Goal: Task Accomplishment & Management: Use online tool/utility

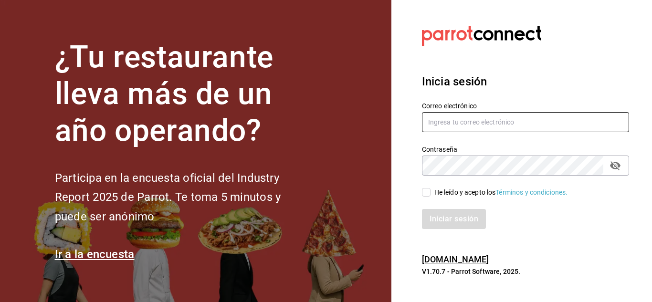
type input "[PERSON_NAME][EMAIL_ADDRESS][DOMAIN_NAME]"
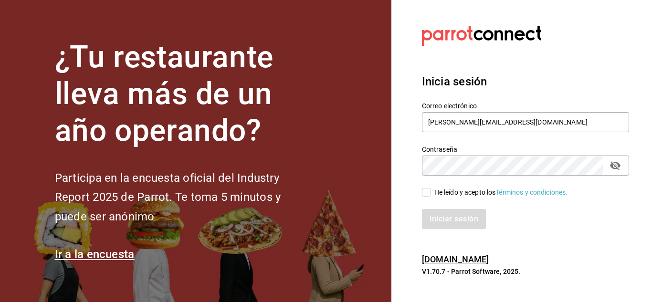
click at [425, 192] on input "He leído y acepto los Términos y condiciones." at bounding box center [426, 192] width 9 height 9
click at [447, 223] on button "Iniciar sesión" at bounding box center [454, 219] width 65 height 20
click at [481, 195] on div "He leído y acepto los Términos y condiciones." at bounding box center [501, 193] width 134 height 10
click at [431, 195] on input "He leído y acepto los Términos y condiciones." at bounding box center [426, 192] width 9 height 9
click at [430, 191] on input "He leído y acepto los Términos y condiciones." at bounding box center [426, 192] width 9 height 9
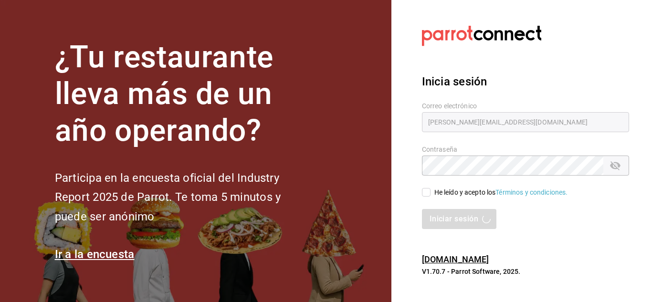
checkbox input "true"
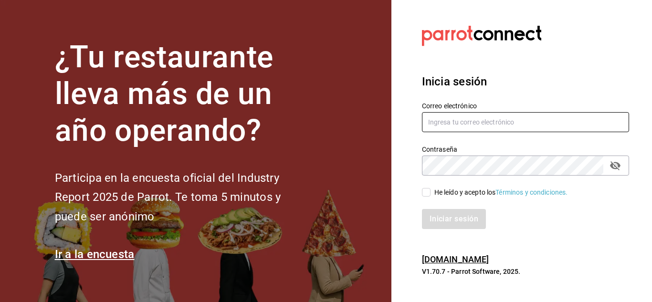
type input "[PERSON_NAME][EMAIL_ADDRESS][DOMAIN_NAME]"
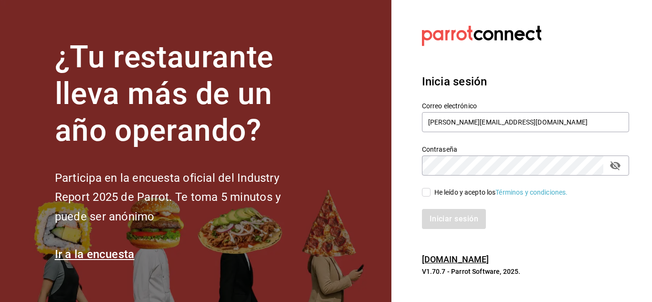
click at [430, 190] on input "He leído y acepto los Términos y condiciones." at bounding box center [426, 192] width 9 height 9
checkbox input "true"
click at [443, 212] on button "Iniciar sesión" at bounding box center [454, 219] width 65 height 20
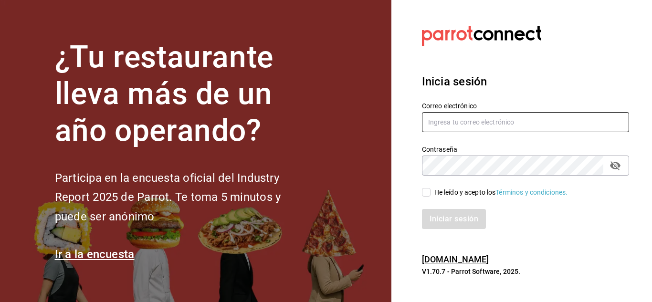
type input "[PERSON_NAME][EMAIL_ADDRESS][DOMAIN_NAME]"
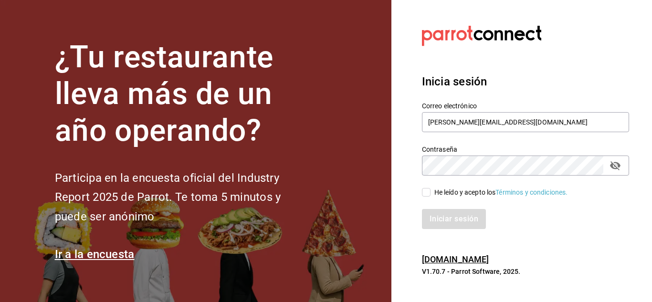
click at [73, 258] on link "Ir a la encuesta" at bounding box center [95, 254] width 80 height 13
click at [424, 194] on input "He leído y acepto los Términos y condiciones." at bounding box center [426, 192] width 9 height 9
checkbox input "true"
click at [437, 225] on button "Iniciar sesión" at bounding box center [454, 219] width 65 height 20
click at [579, 74] on h3 "Inicia sesión" at bounding box center [525, 81] width 207 height 17
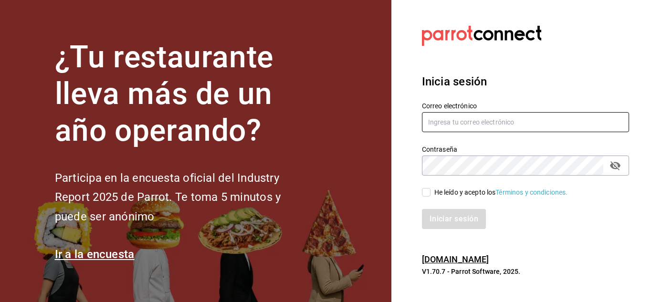
type input "Aranza@sanjuangrill.com"
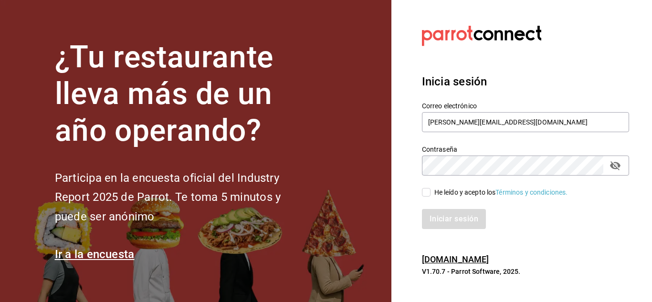
click at [426, 191] on input "He leído y acepto los Términos y condiciones." at bounding box center [426, 192] width 9 height 9
checkbox input "true"
click at [441, 221] on button "Iniciar sesión" at bounding box center [454, 219] width 65 height 20
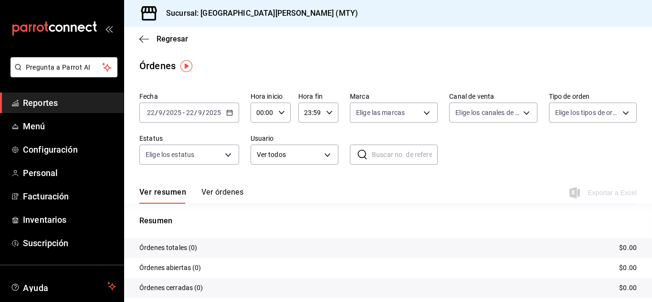
click at [231, 114] on icon "button" at bounding box center [229, 112] width 7 height 7
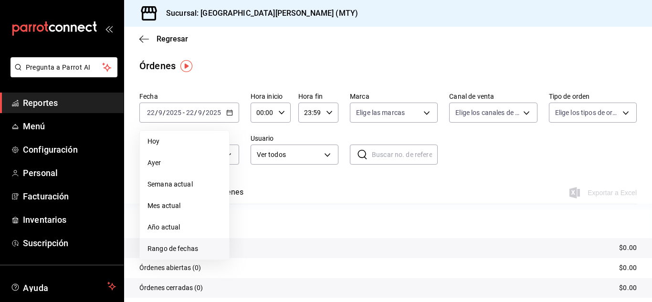
click at [169, 246] on span "Rango de fechas" at bounding box center [185, 249] width 74 height 10
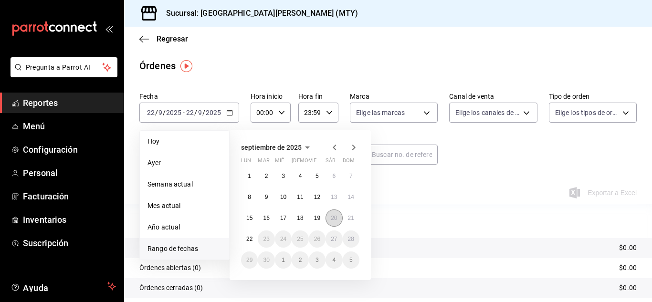
click at [332, 222] on button "20" at bounding box center [334, 218] width 17 height 17
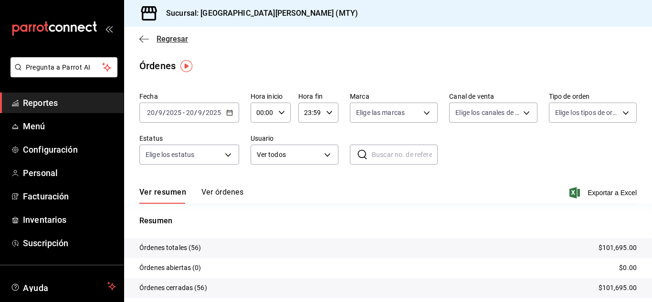
click at [171, 42] on span "Regresar" at bounding box center [173, 38] width 32 height 9
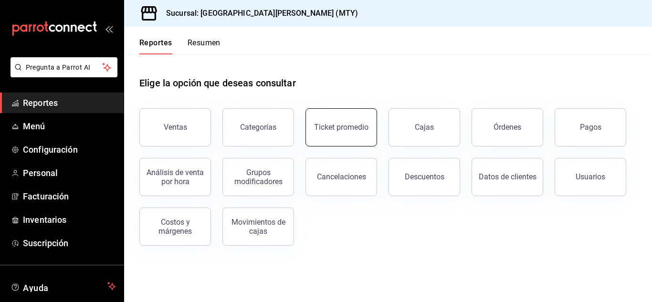
click at [346, 129] on div "Ticket promedio" at bounding box center [341, 127] width 54 height 9
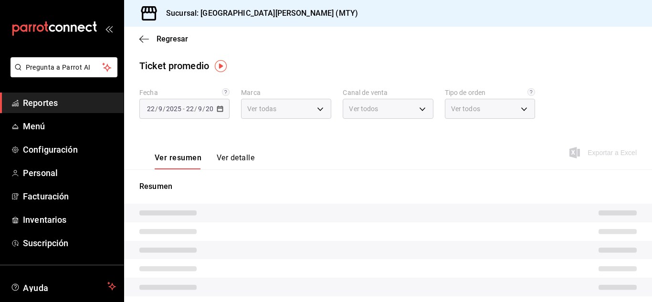
type input "993182a7-2c84-4ec8-9ef4-4438dae30c02"
type input "PARROT,UBER_EATS,RAPPI,DIDI_FOOD,ONLINE"
type input "96359a79-f33f-45b3-934b-2867b65d345c,c6fcd88e-9977-4e7e-951e-e2b9f3ed99d5,482ce…"
click at [214, 110] on div "[DATE] [DATE] - [DATE] [DATE]" at bounding box center [184, 109] width 90 height 20
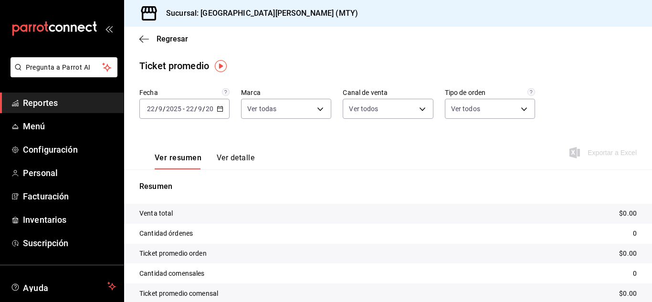
click at [217, 107] on icon "button" at bounding box center [220, 109] width 7 height 7
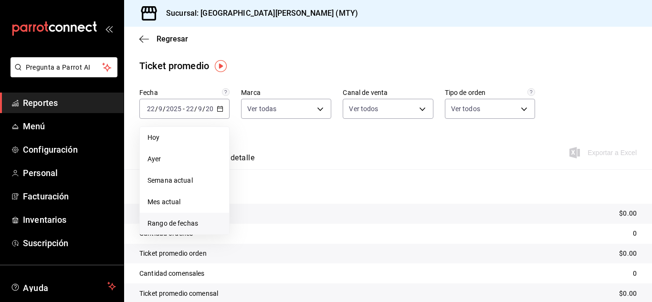
click at [174, 222] on span "Rango de fechas" at bounding box center [185, 224] width 74 height 10
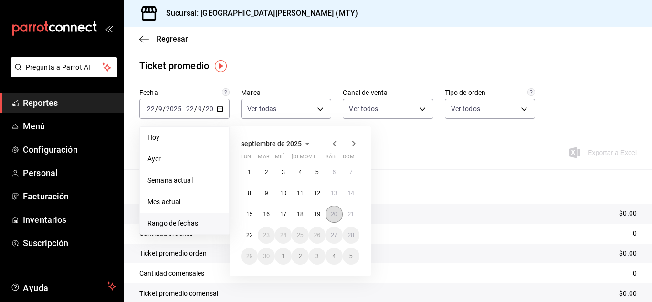
click at [333, 207] on button "20" at bounding box center [334, 214] width 17 height 17
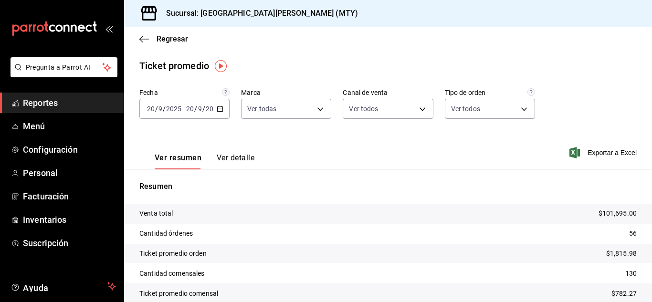
click at [236, 156] on button "Ver detalle" at bounding box center [236, 161] width 38 height 16
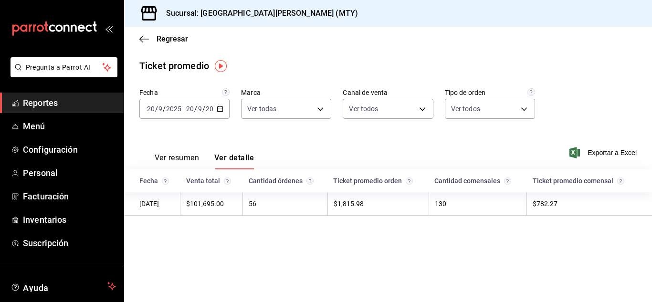
click at [219, 108] on icon "button" at bounding box center [220, 109] width 7 height 7
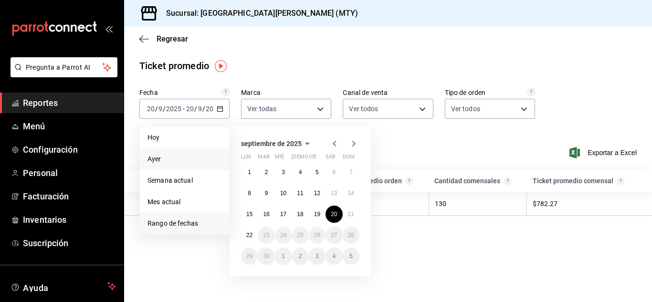
click at [168, 159] on span "Ayer" at bounding box center [185, 159] width 74 height 10
